Goal: Task Accomplishment & Management: Manage account settings

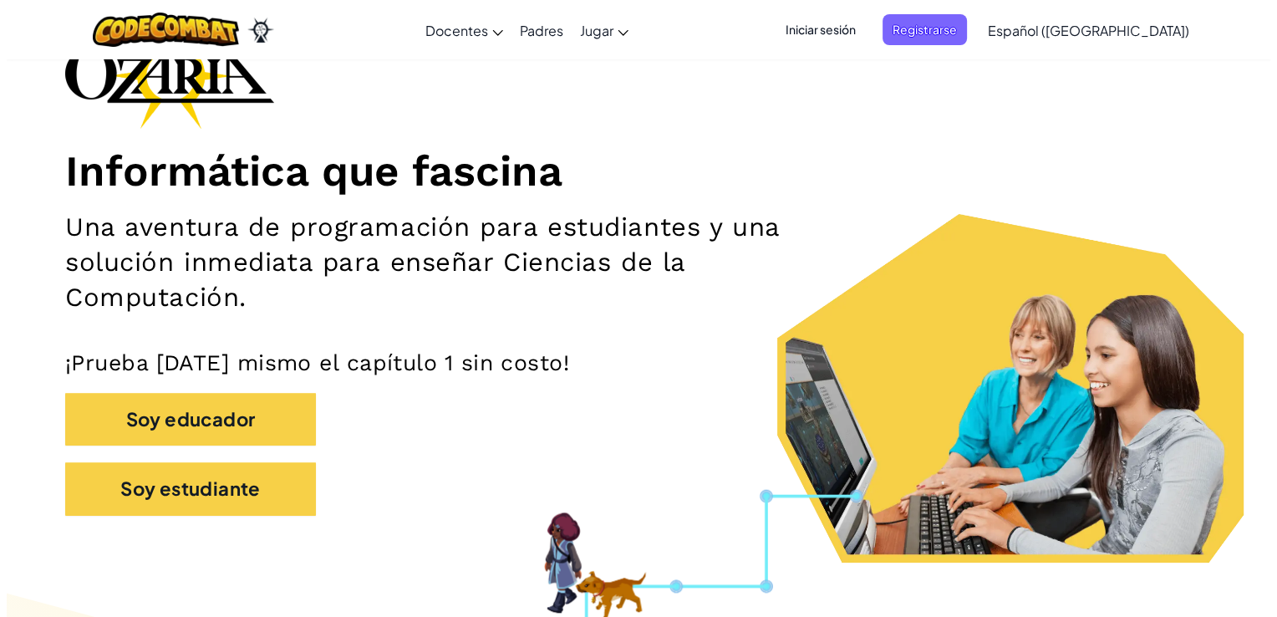
scroll to position [213, 0]
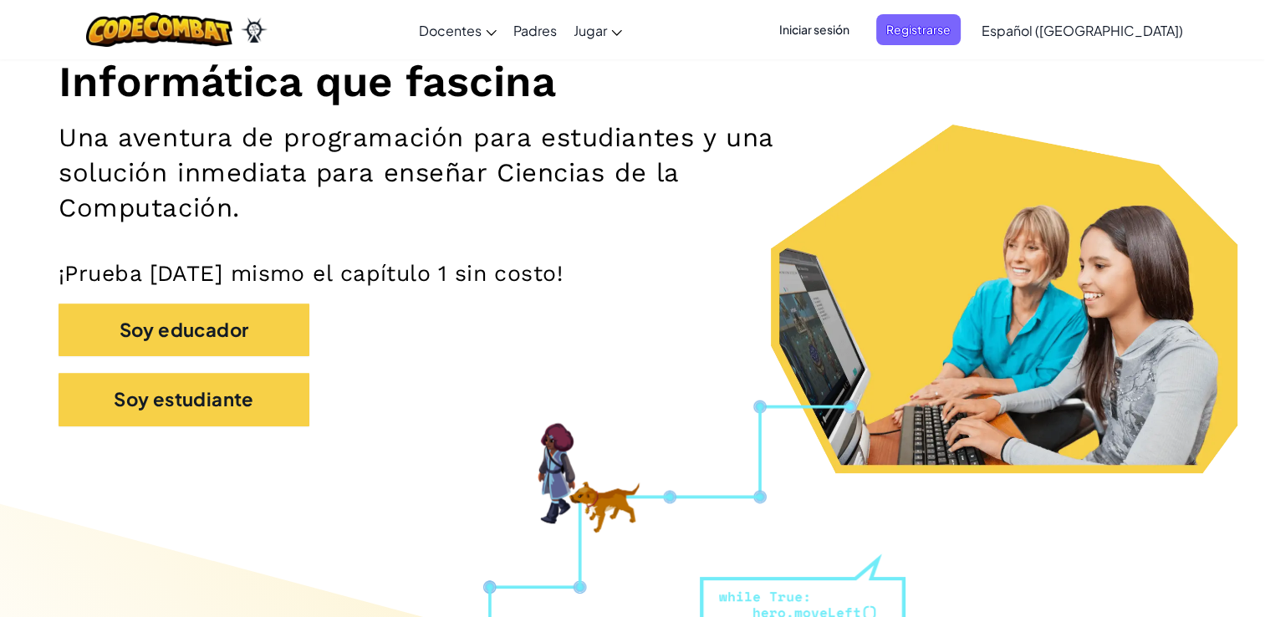
click at [859, 21] on span "Iniciar sesión" at bounding box center [814, 29] width 90 height 31
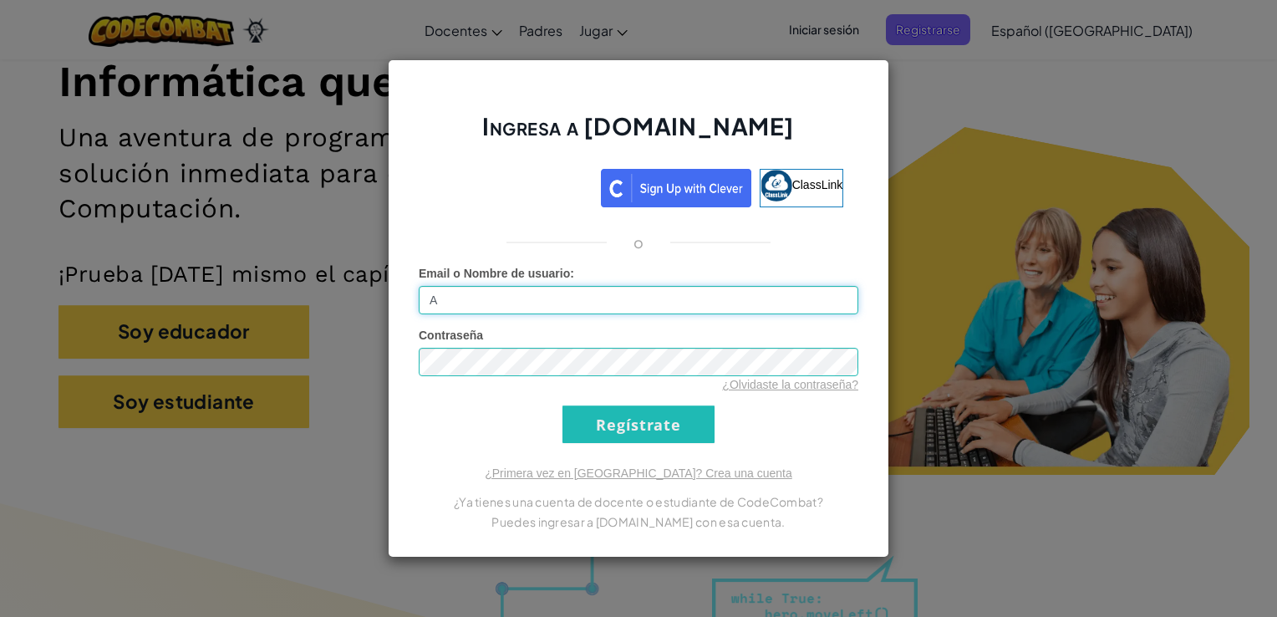
type input "[EMAIL_ADDRESS][DOMAIN_NAME]"
click at [647, 423] on input "Regístrate" at bounding box center [638, 424] width 152 height 38
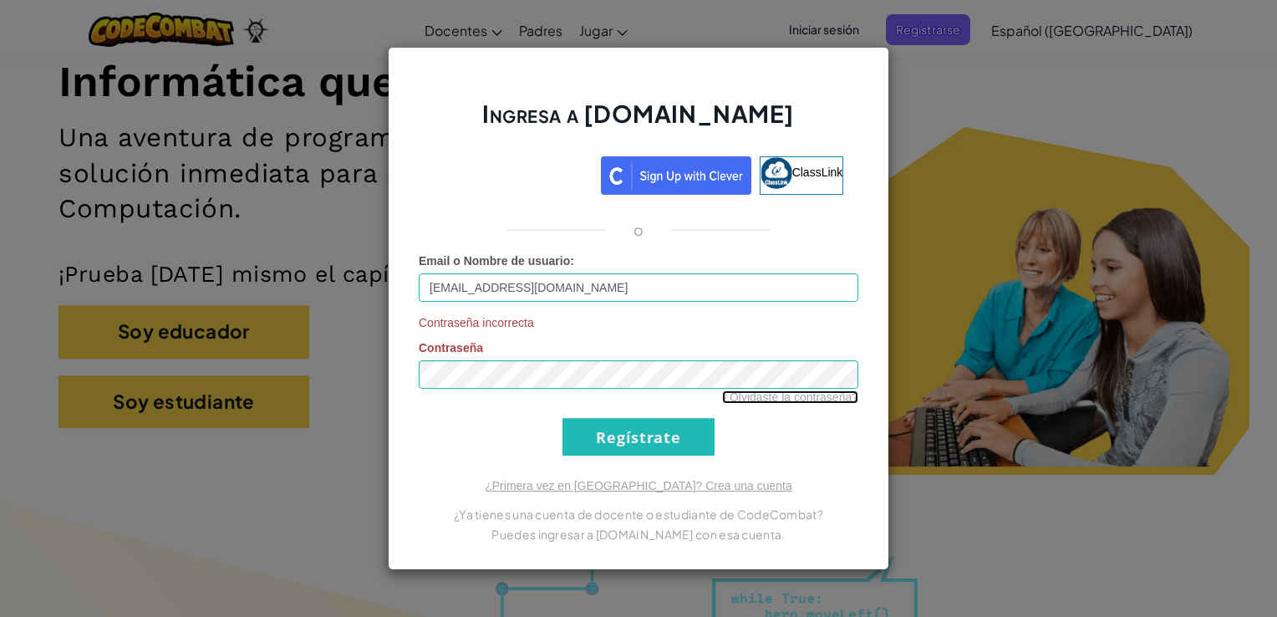
click at [799, 393] on link "¿Olvidaste la contraseña?" at bounding box center [790, 396] width 136 height 13
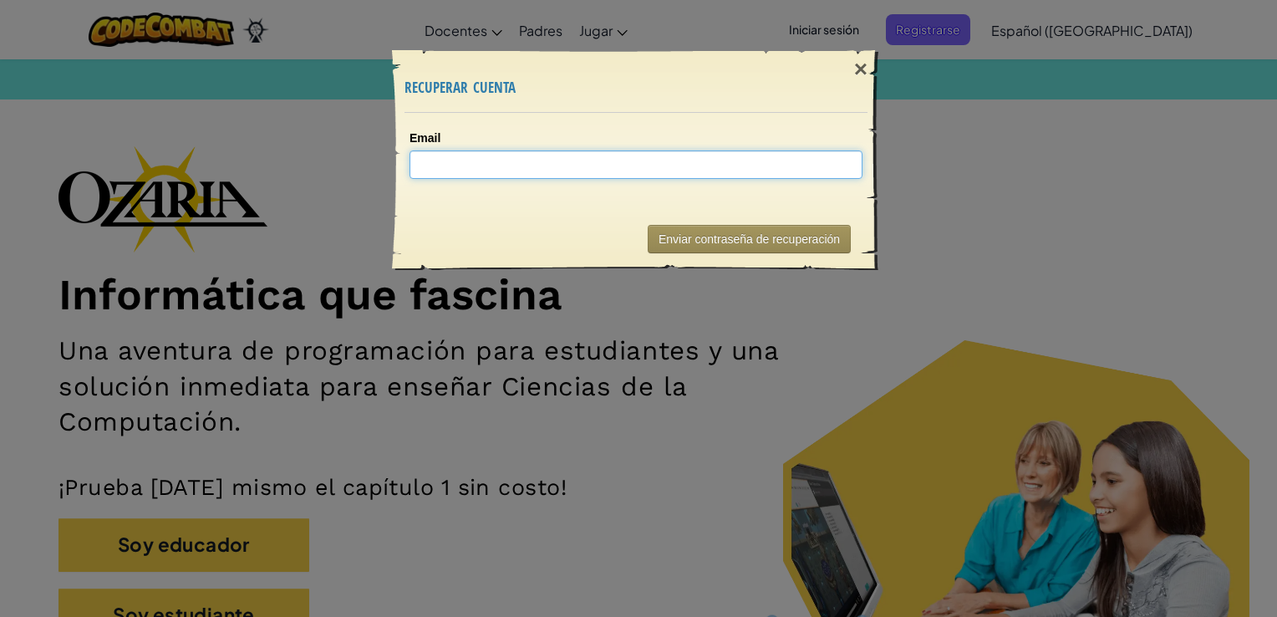
type input "A"
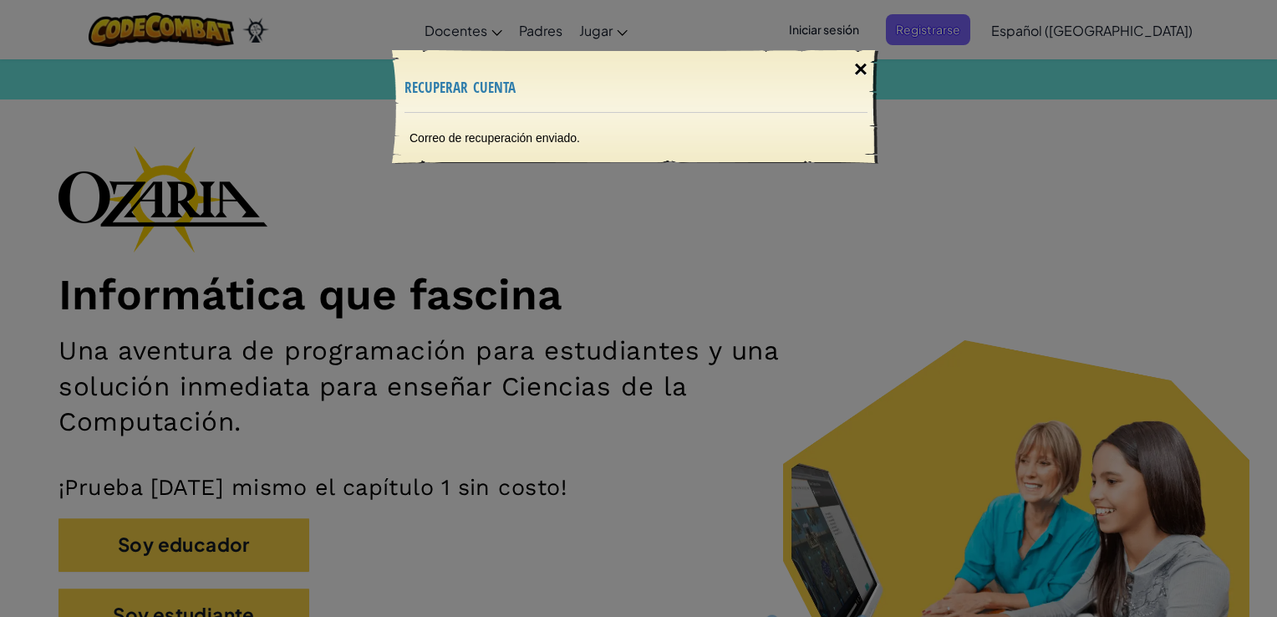
click at [863, 60] on div "×" at bounding box center [861, 69] width 38 height 48
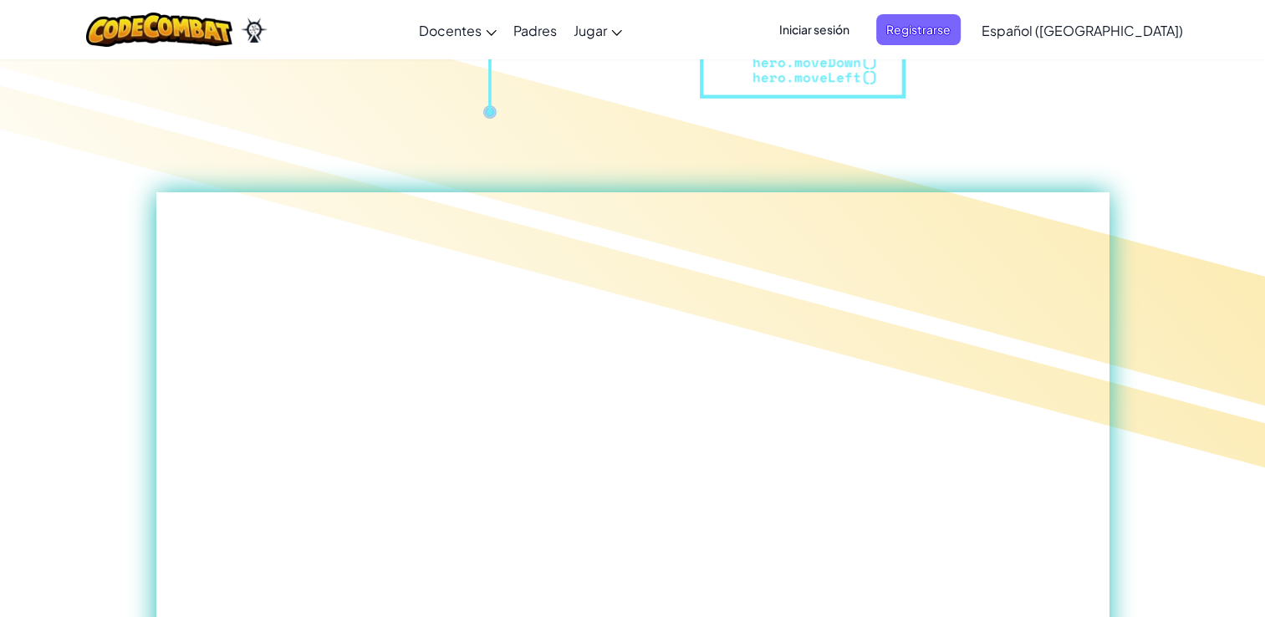
scroll to position [213, 0]
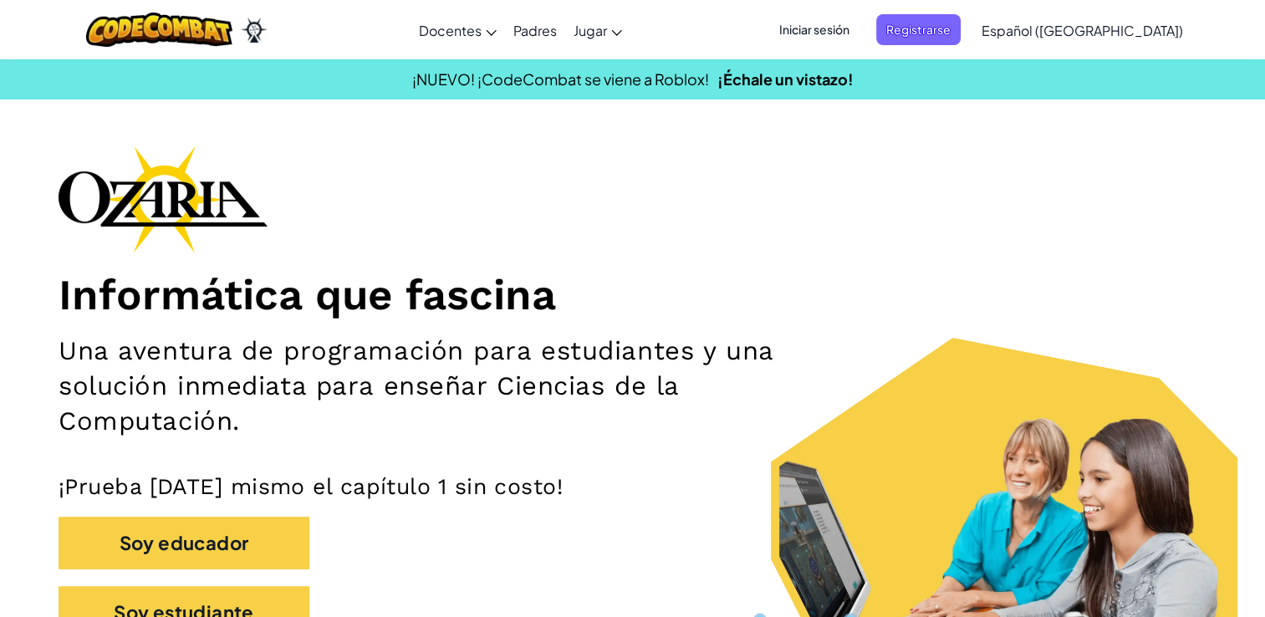
click at [842, 28] on span "Iniciar sesión" at bounding box center [814, 29] width 90 height 31
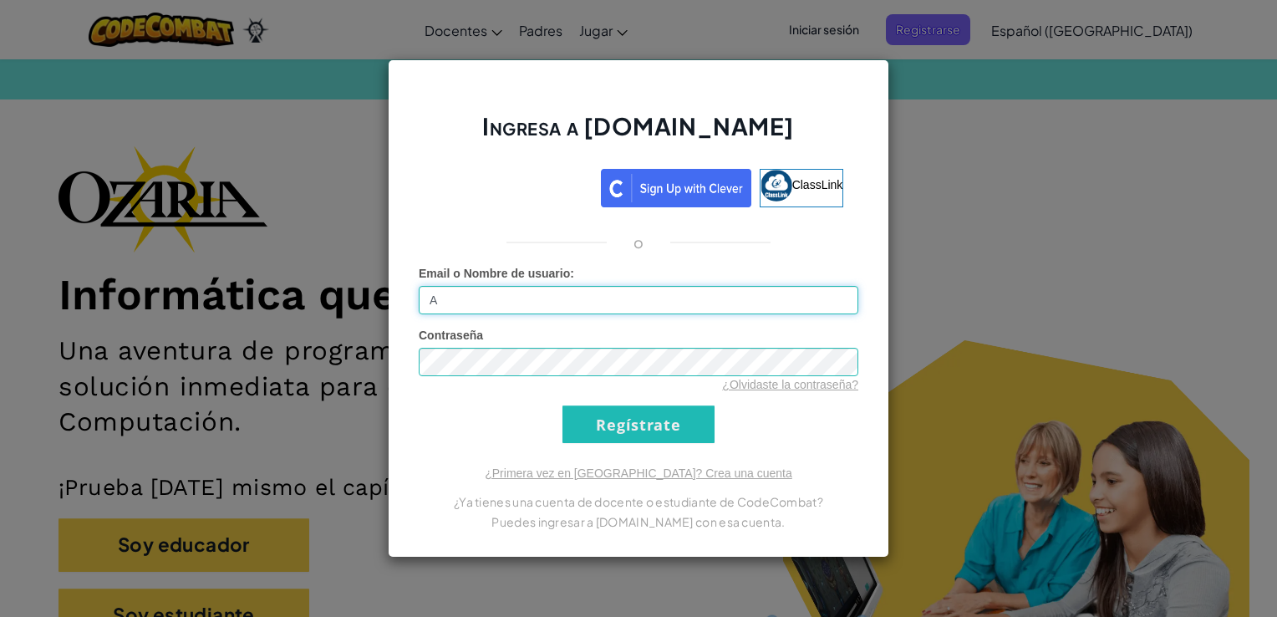
type input "[EMAIL_ADDRESS][DOMAIN_NAME]"
click at [695, 410] on input "Regístrate" at bounding box center [638, 424] width 152 height 38
